Goal: Check status: Check status

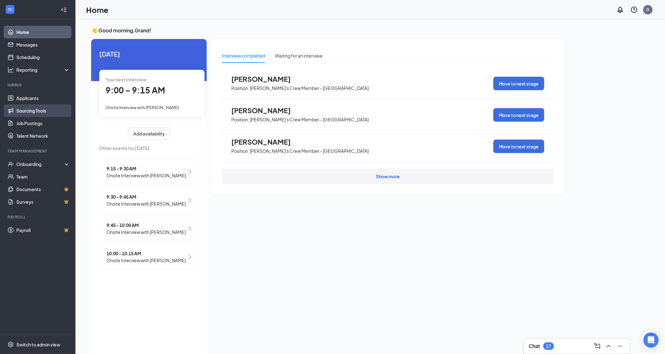
click at [26, 108] on link "Sourcing Tools" at bounding box center [43, 110] width 54 height 13
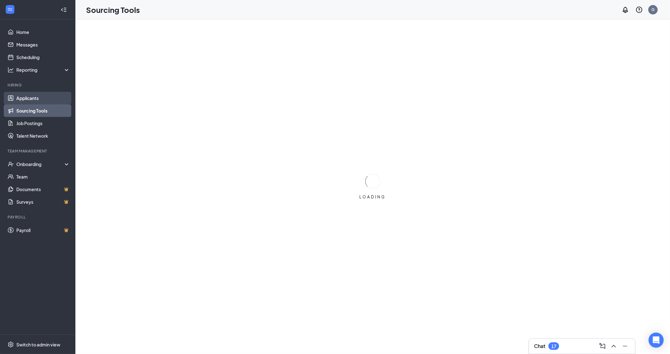
click at [25, 100] on link "Applicants" at bounding box center [43, 98] width 54 height 13
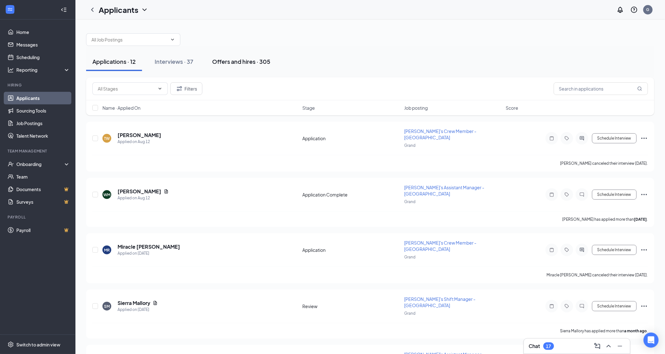
click at [225, 56] on button "Offers and hires · 305" at bounding box center [241, 61] width 71 height 19
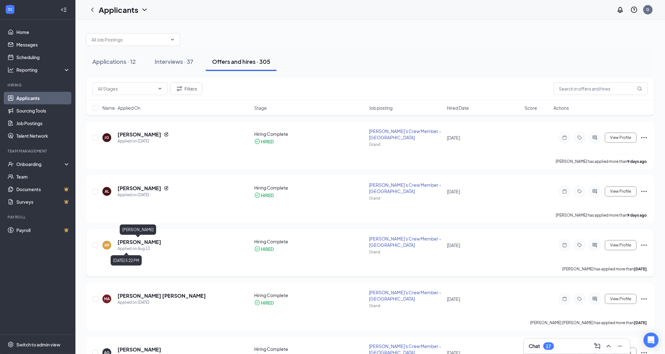
click at [117, 245] on div "Applied on Aug 13" at bounding box center [139, 248] width 44 height 6
click at [130, 241] on h5 "[PERSON_NAME]" at bounding box center [139, 241] width 44 height 7
